Goal: Information Seeking & Learning: Understand process/instructions

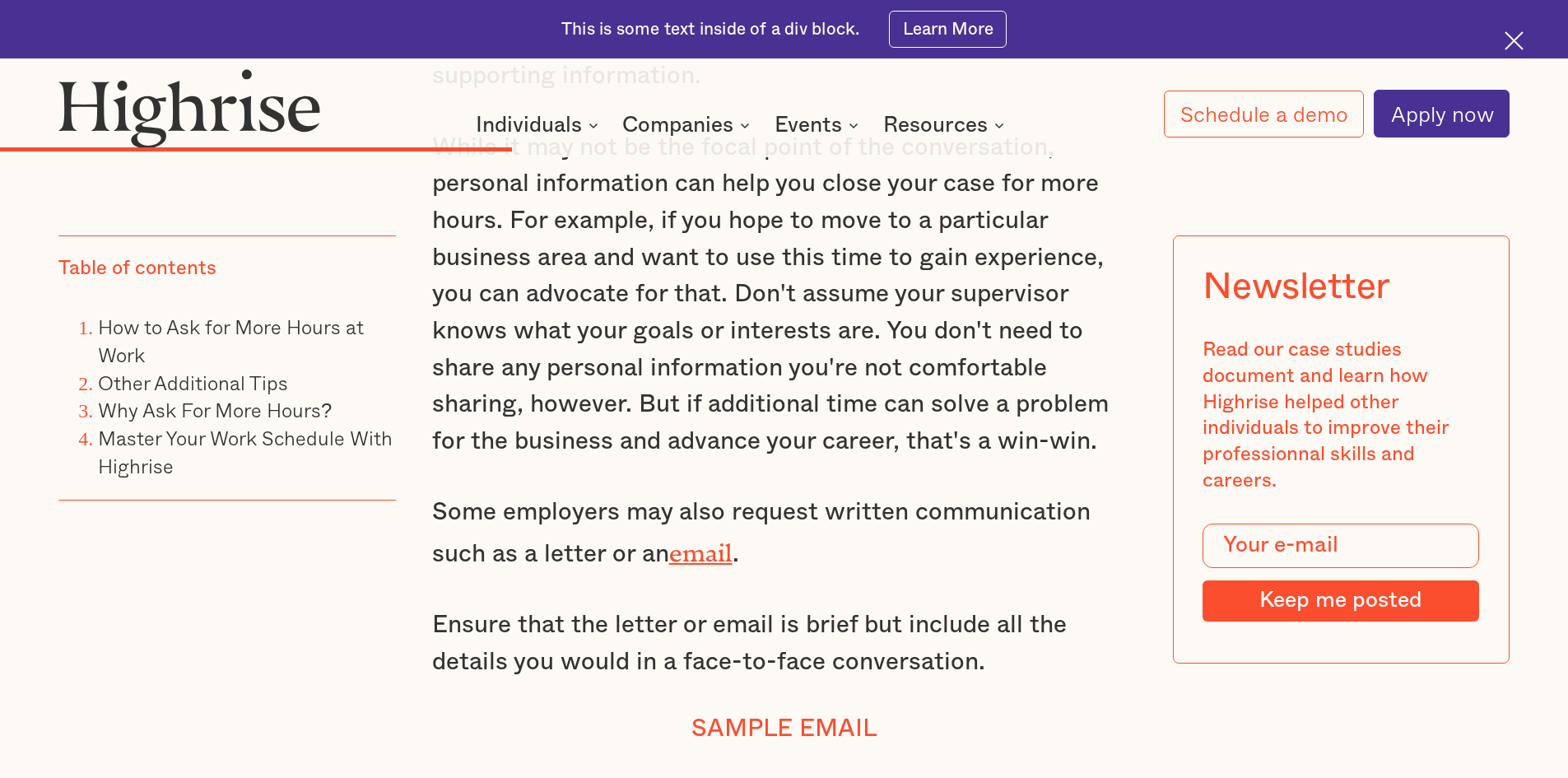
scroll to position [8291, 0]
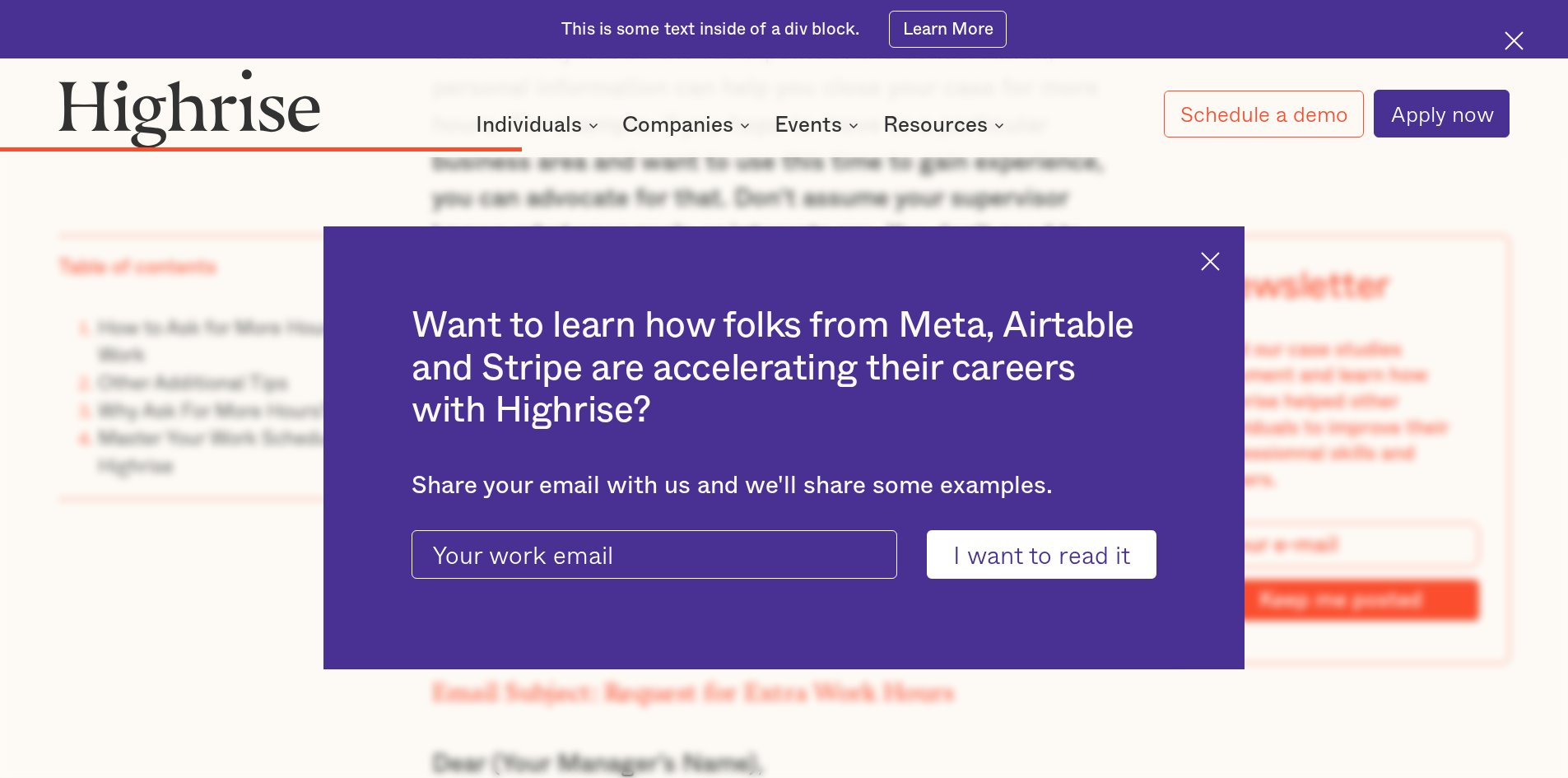
click at [1220, 256] on img at bounding box center [1210, 261] width 19 height 19
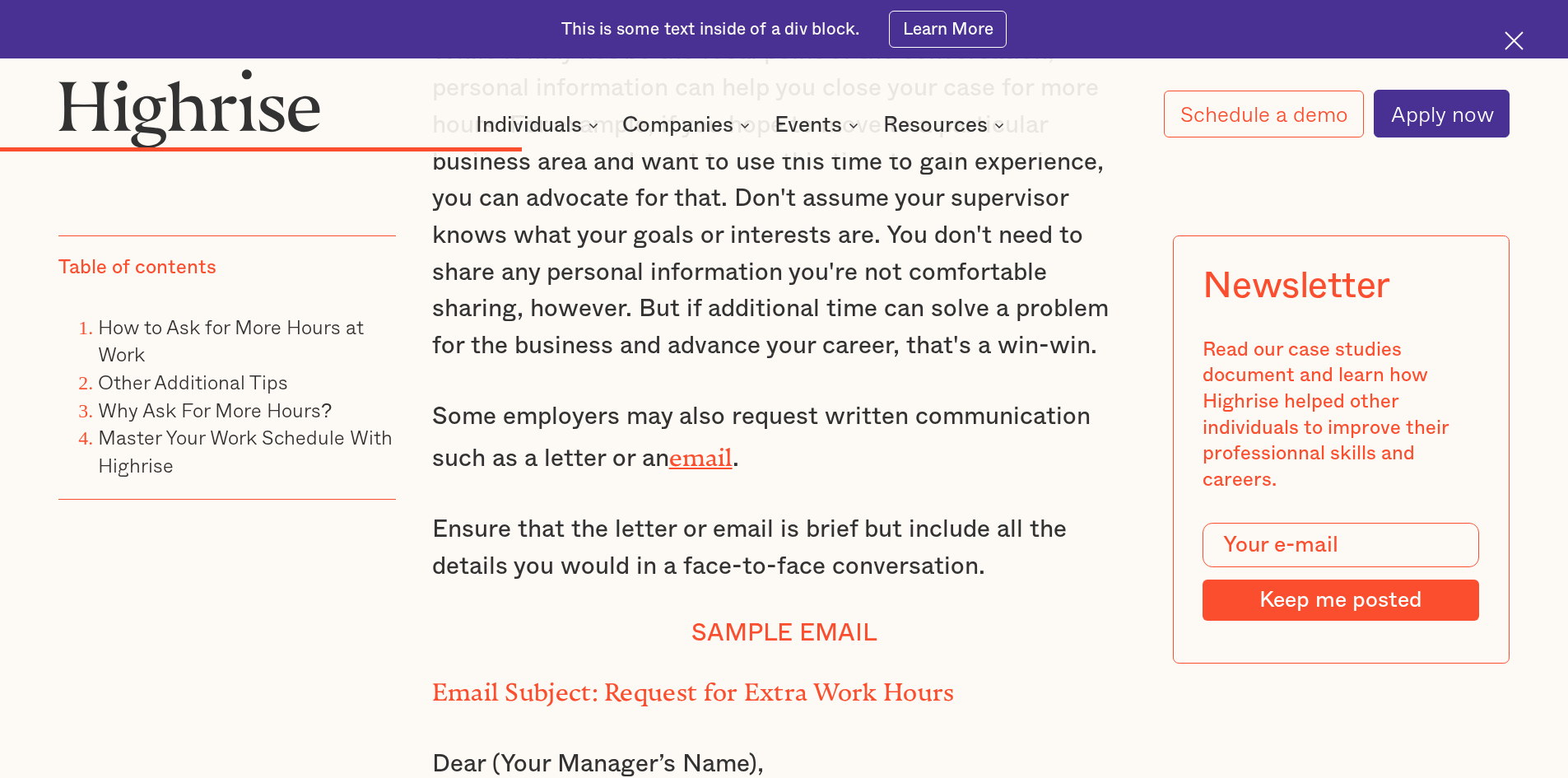
drag, startPoint x: 787, startPoint y: 297, endPoint x: 1091, endPoint y: 479, distance: 354.3
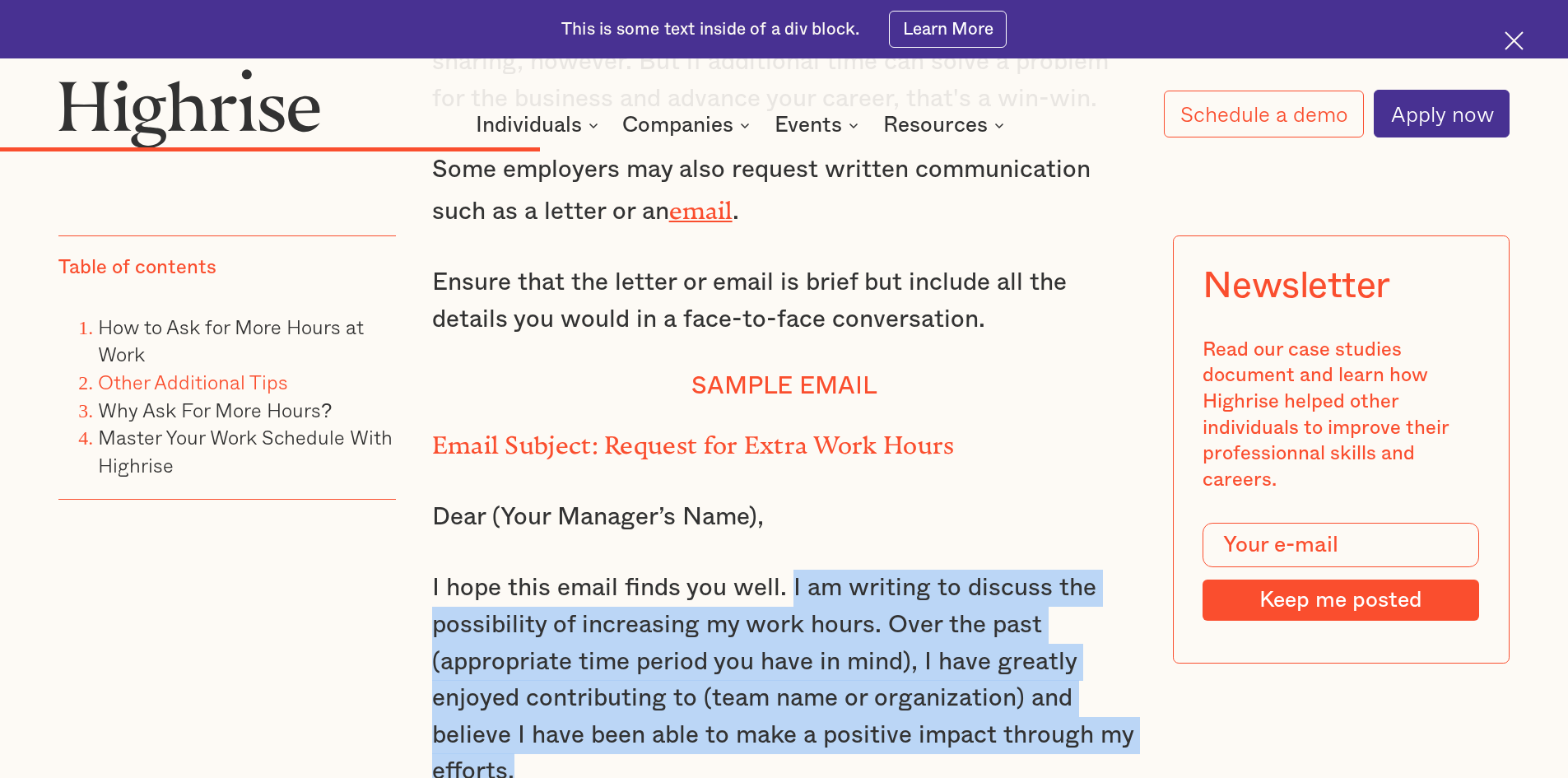
scroll to position [8373, 0]
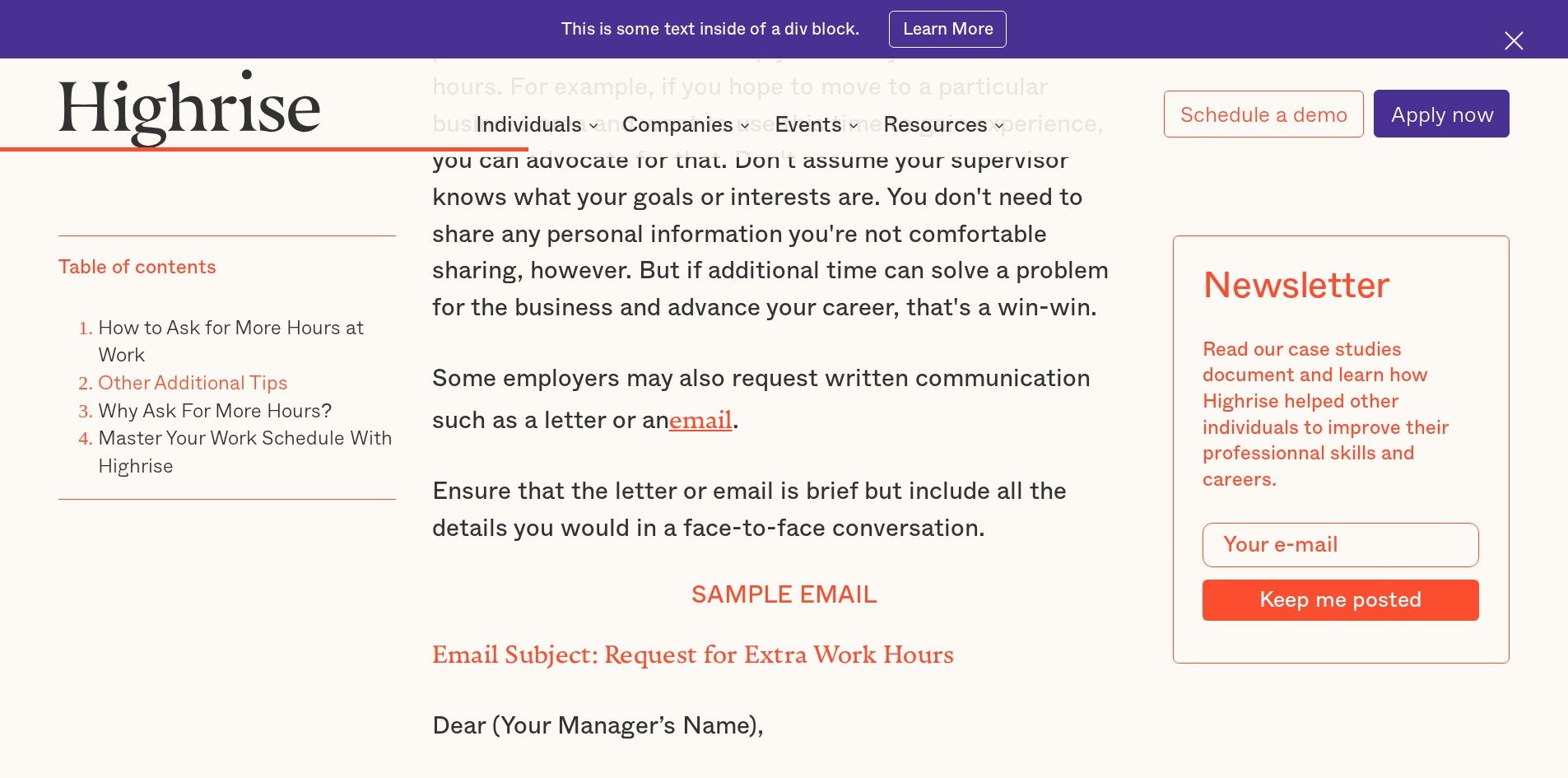
scroll to position [8291, 0]
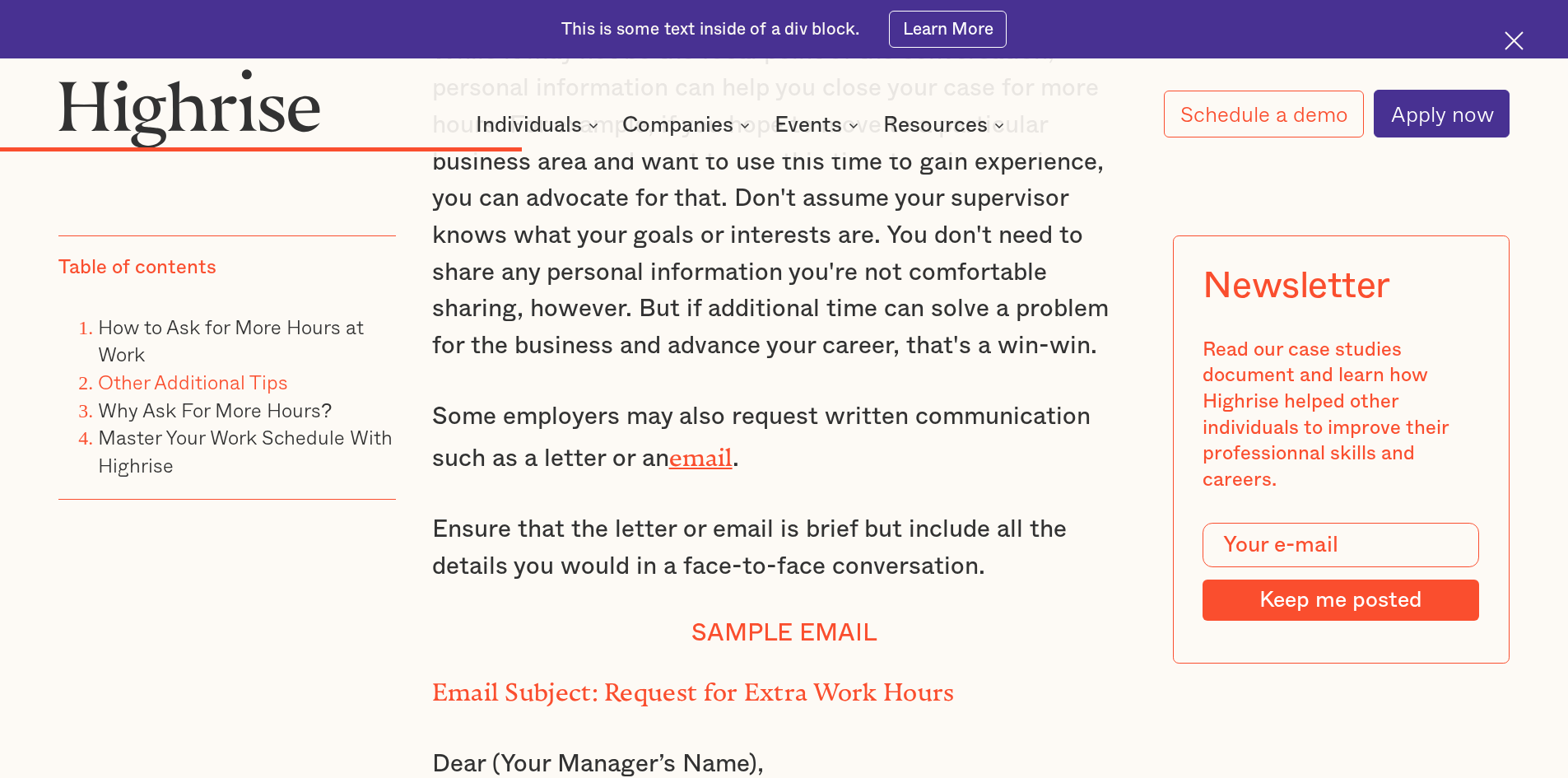
drag, startPoint x: 791, startPoint y: 300, endPoint x: 877, endPoint y: 344, distance: 96.6
copy p "I am writing to discuss the possibility of increasing my work hours."
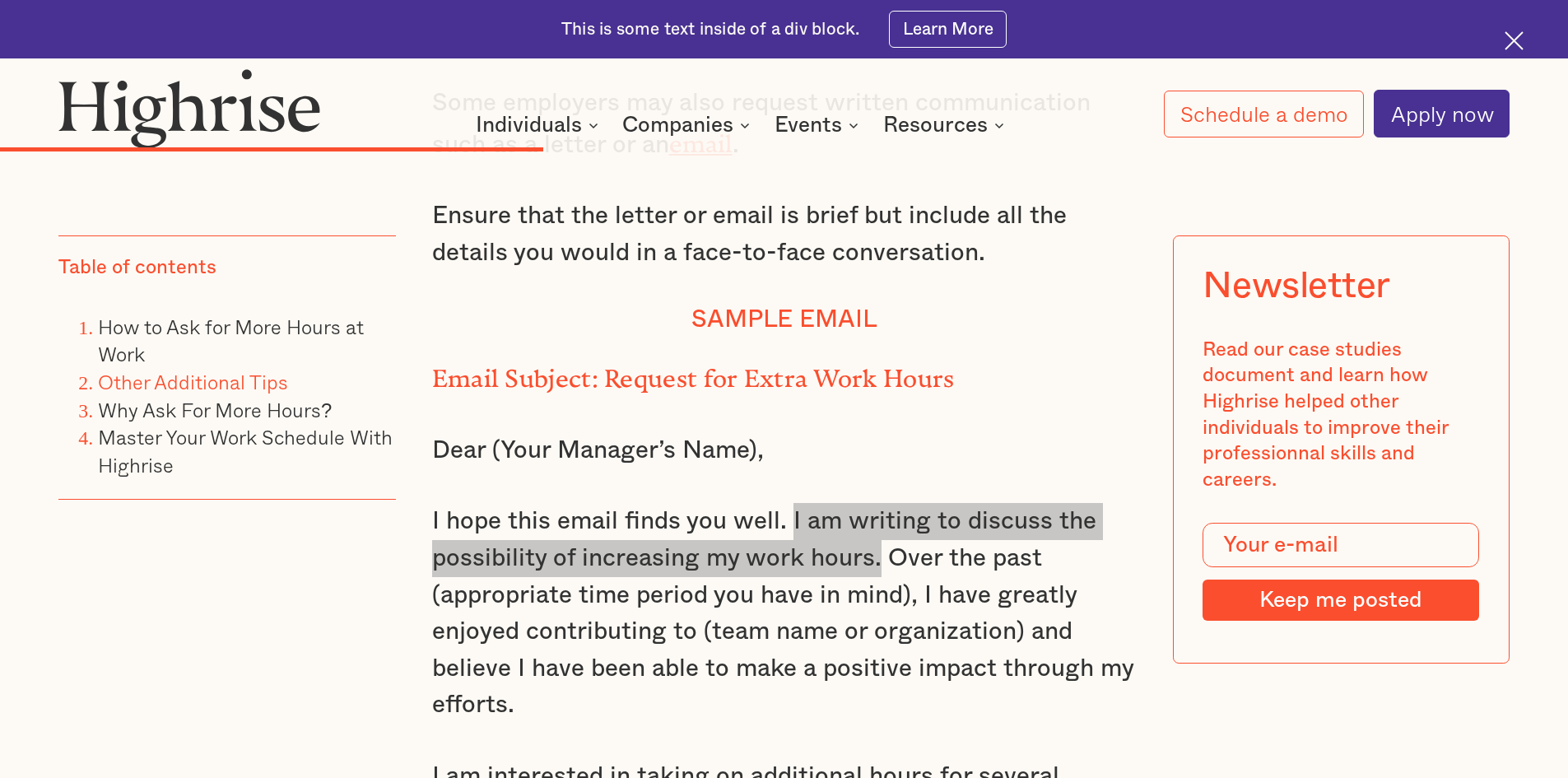
scroll to position [8621, 0]
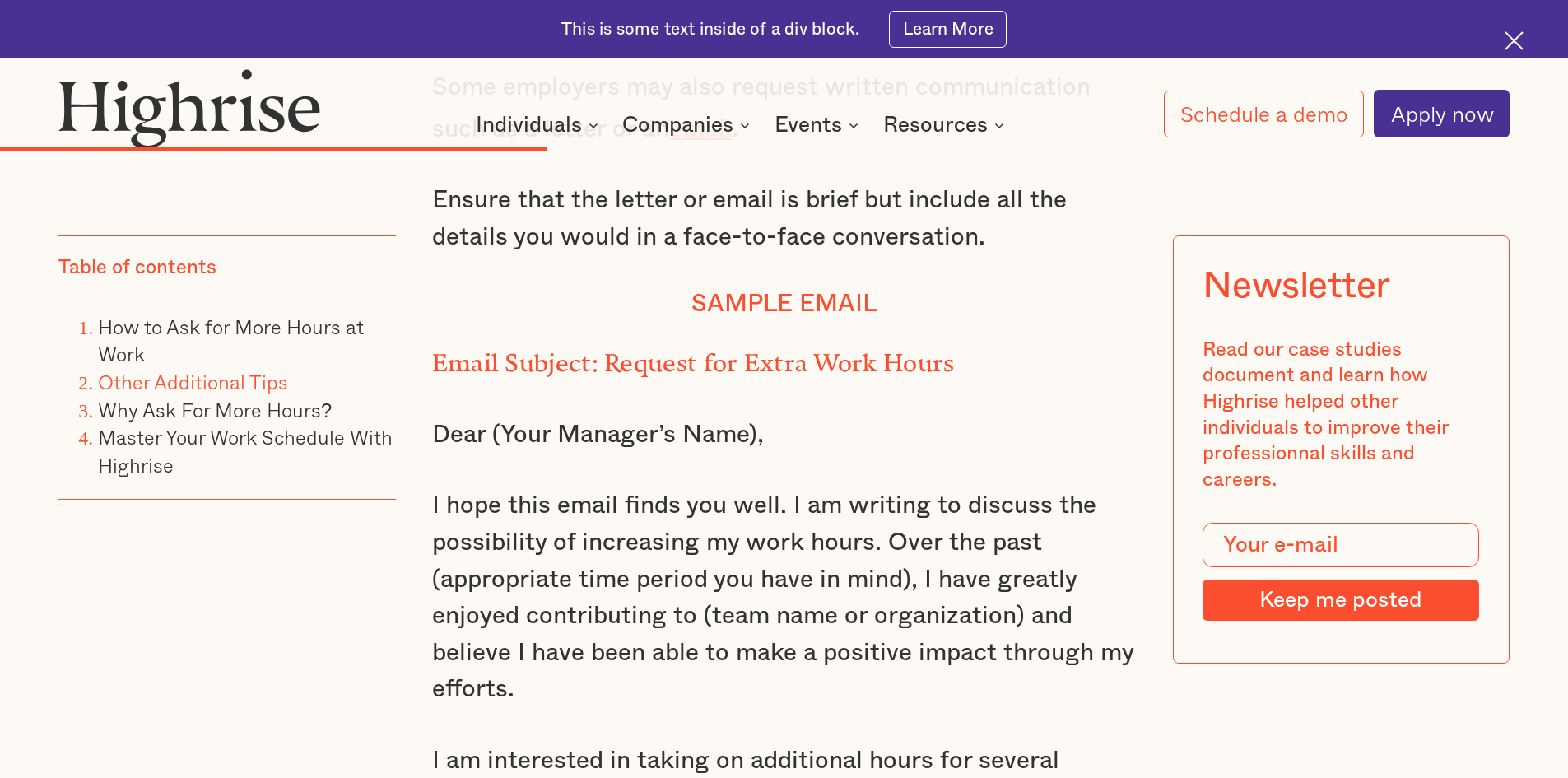
drag, startPoint x: 1055, startPoint y: 375, endPoint x: 955, endPoint y: 482, distance: 146.5
copy p "I believe that more hours could help support our company during busy periods an…"
